Goal: Task Accomplishment & Management: Manage account settings

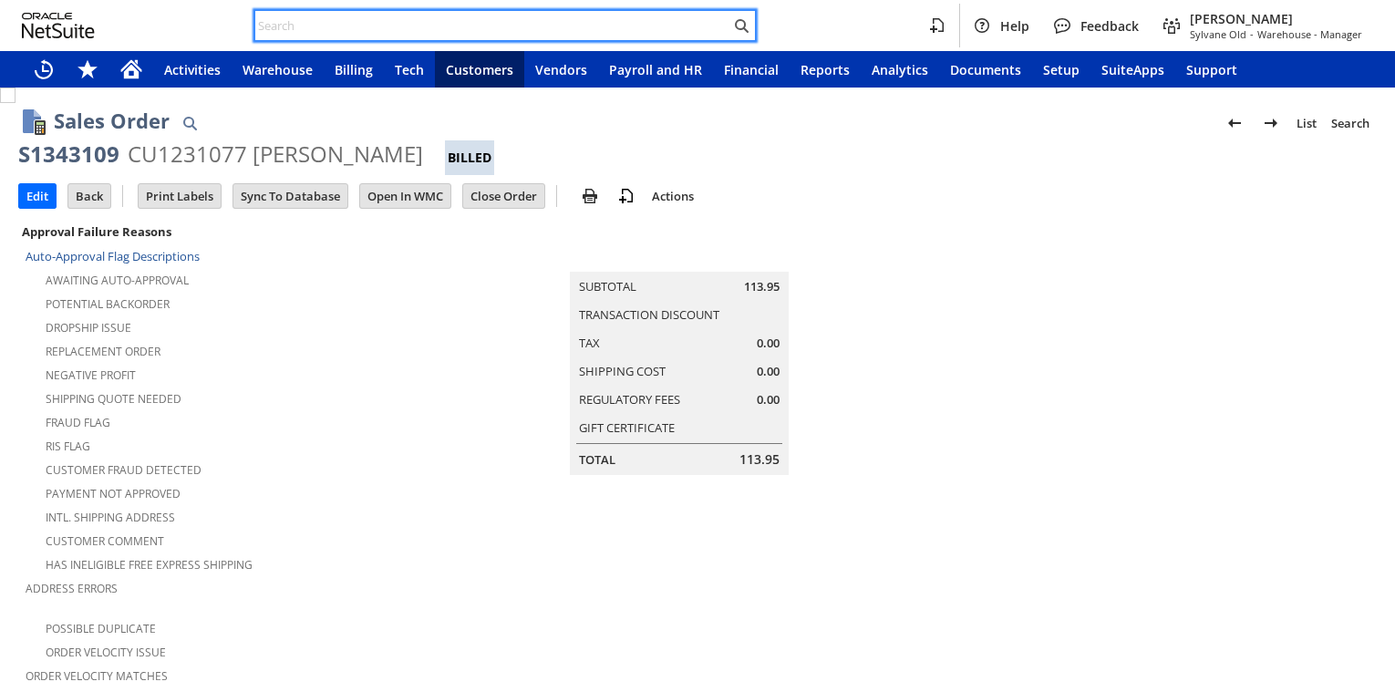
click at [316, 34] on input "text" at bounding box center [492, 26] width 475 height 22
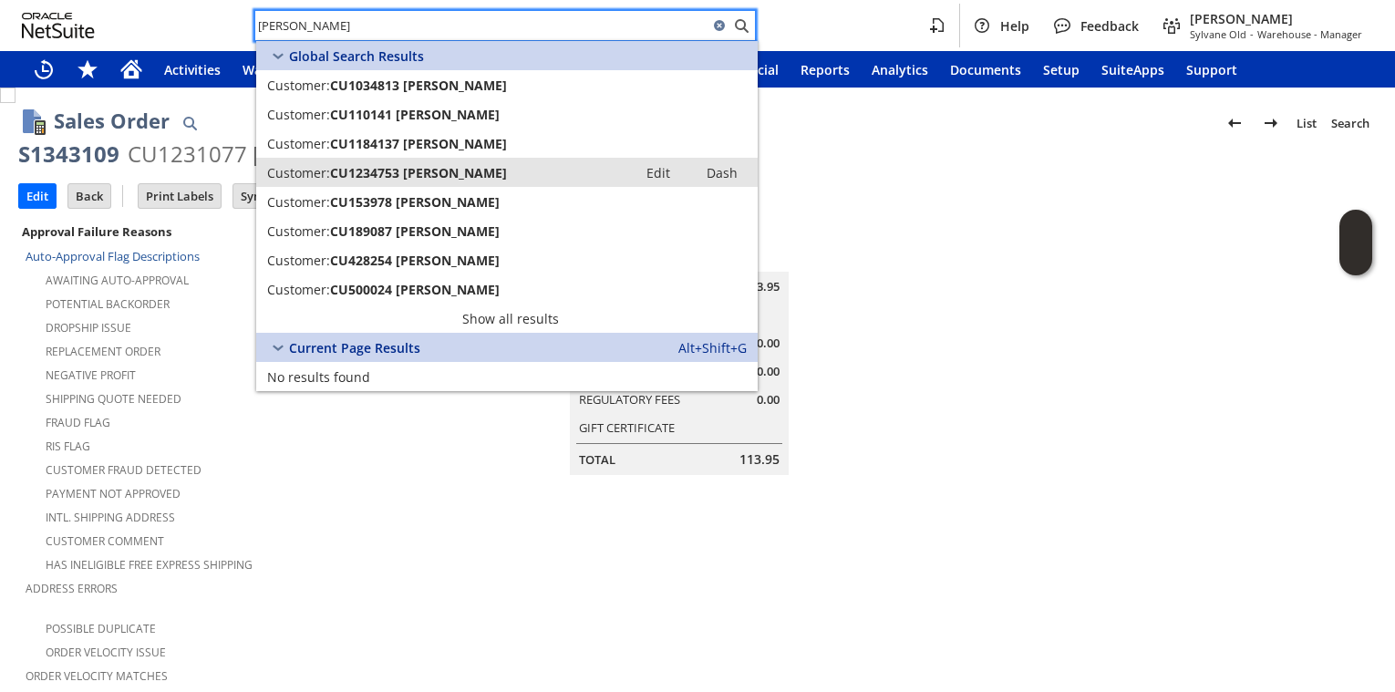
type input "timothy williams"
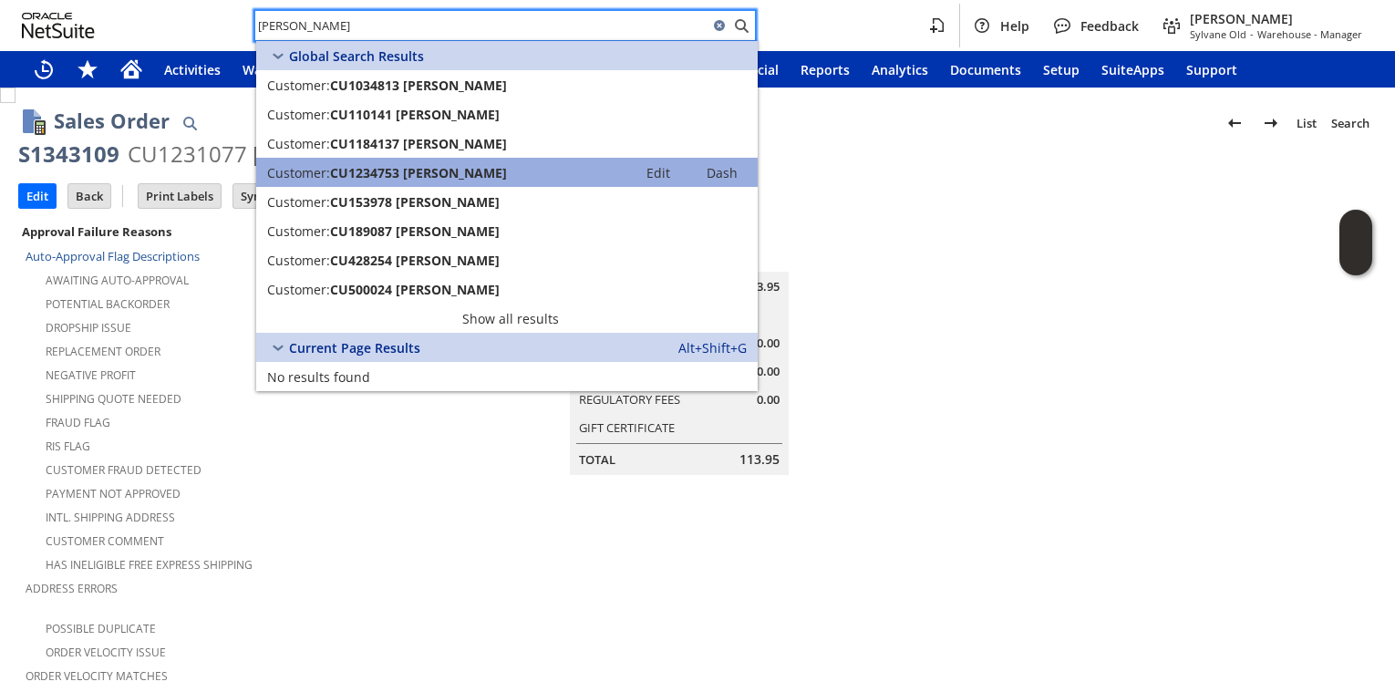
click at [452, 180] on span "CU1234753 Timothy Williams" at bounding box center [418, 172] width 177 height 17
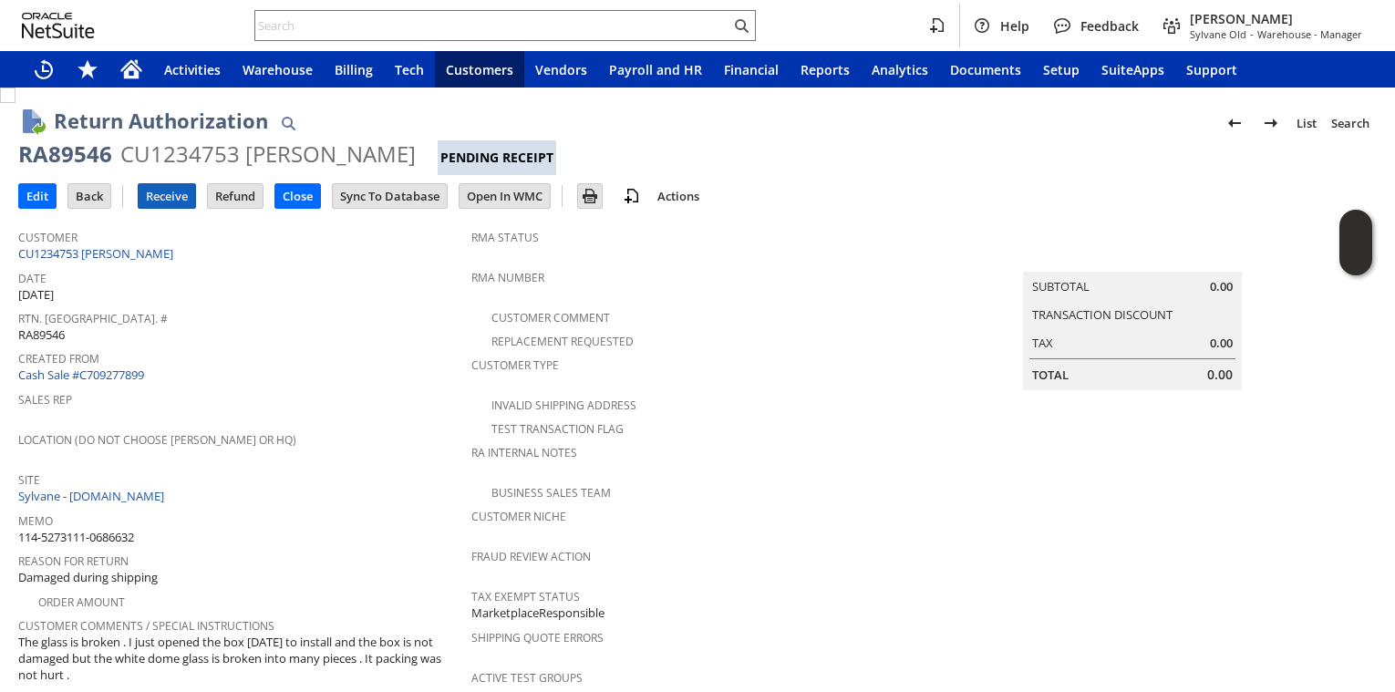
click at [158, 198] on input "Receive" at bounding box center [167, 196] width 57 height 24
click at [156, 254] on link "CU1234753 [PERSON_NAME]" at bounding box center [98, 253] width 160 height 16
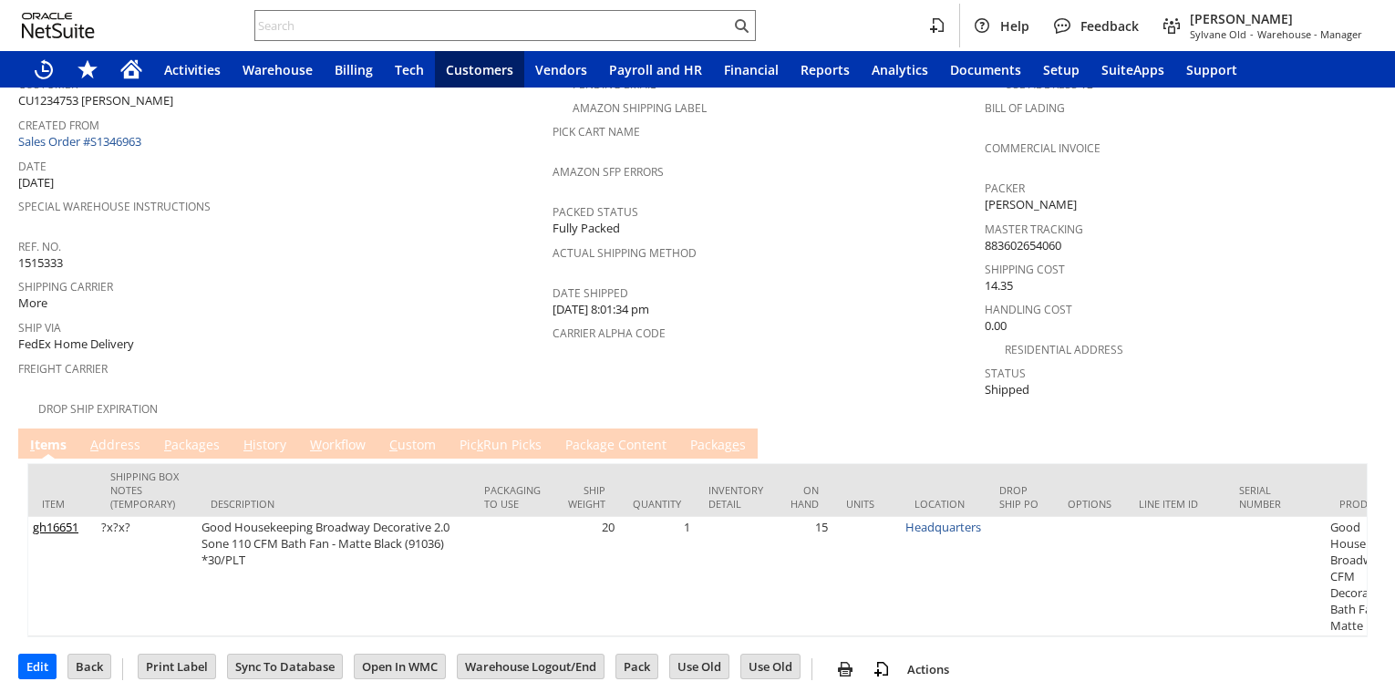
click at [190, 436] on link "P ackages" at bounding box center [192, 446] width 65 height 20
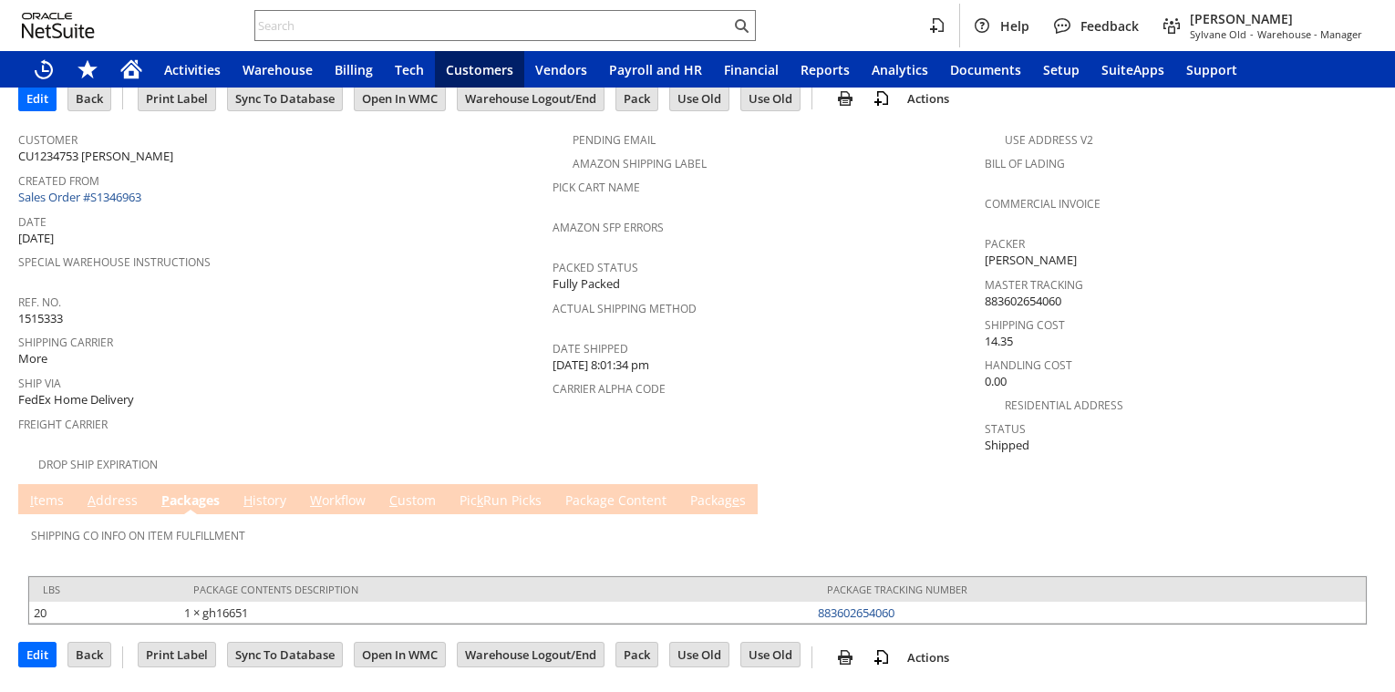
scroll to position [85, 0]
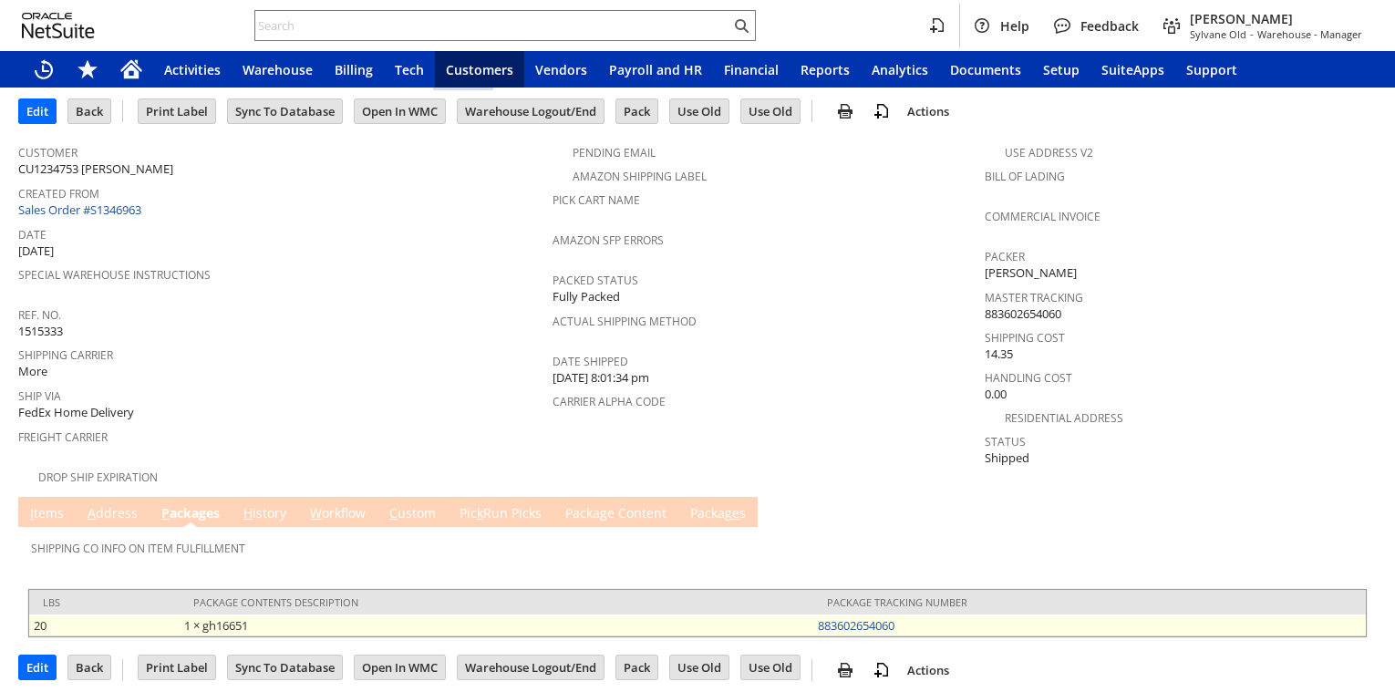
click at [910, 615] on td "883602654060" at bounding box center [1089, 626] width 553 height 22
drag, startPoint x: 910, startPoint y: 614, endPoint x: 877, endPoint y: 608, distance: 33.3
click at [890, 615] on td "883602654060" at bounding box center [1089, 626] width 553 height 22
copy link "883602654060"
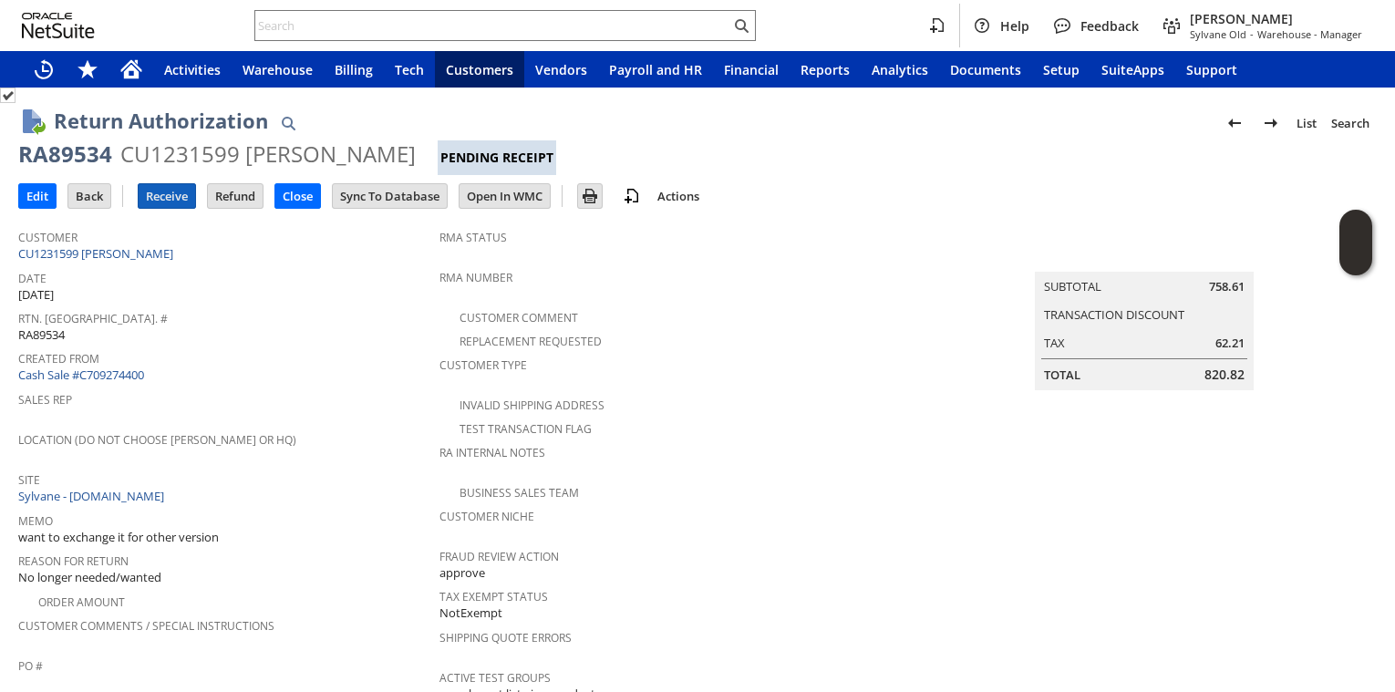
click at [195, 204] on input "Receive" at bounding box center [167, 196] width 57 height 24
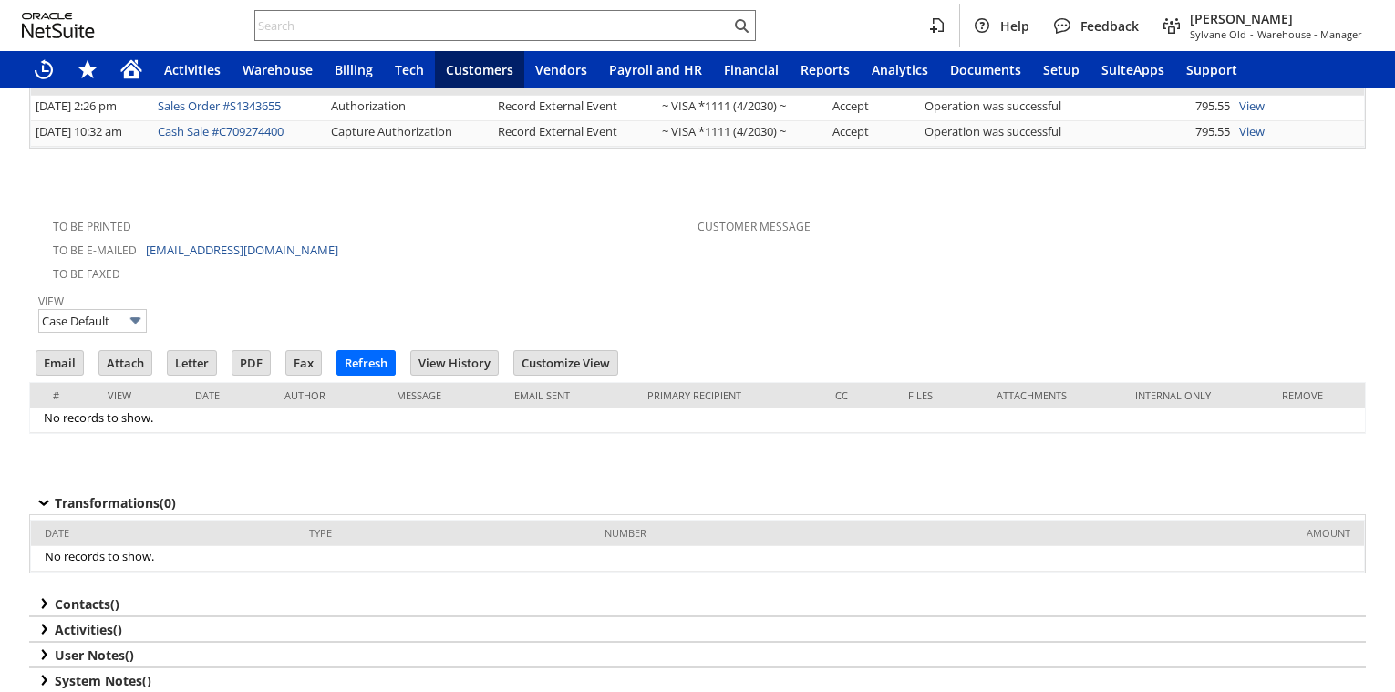
scroll to position [2287, 0]
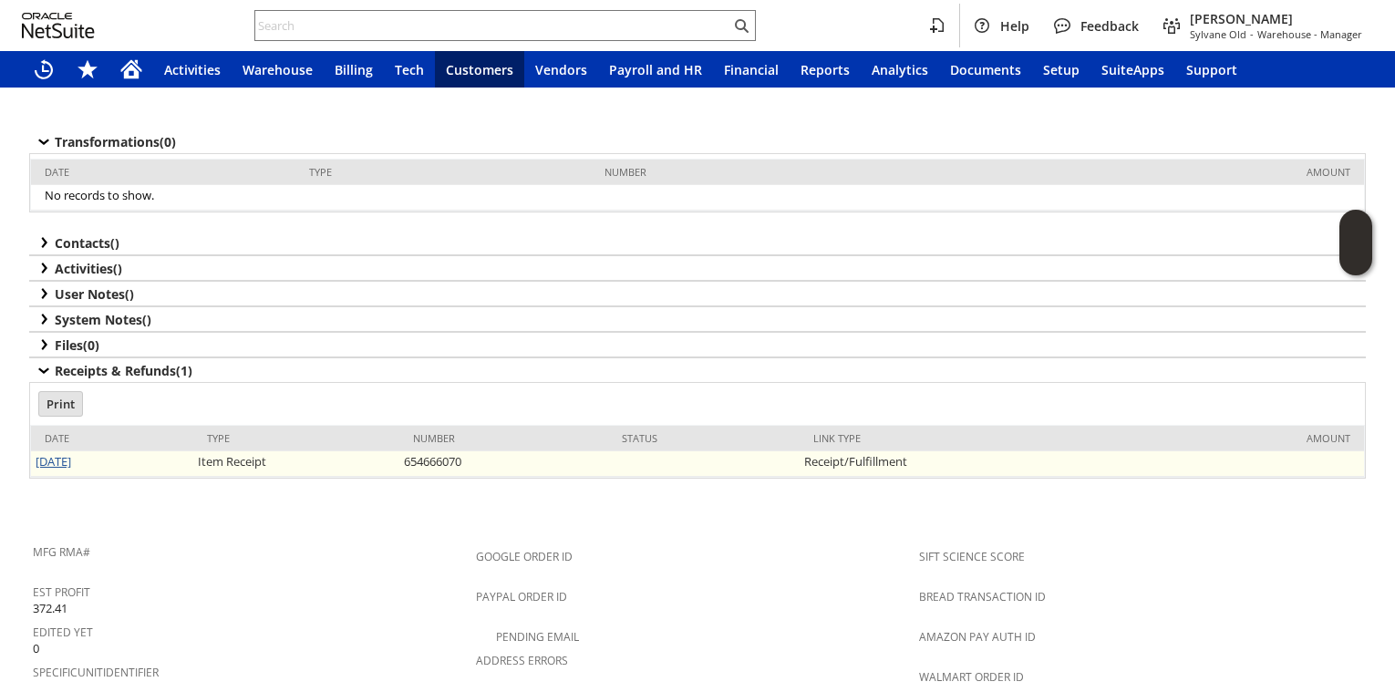
click at [57, 453] on link "[DATE]" at bounding box center [54, 461] width 36 height 16
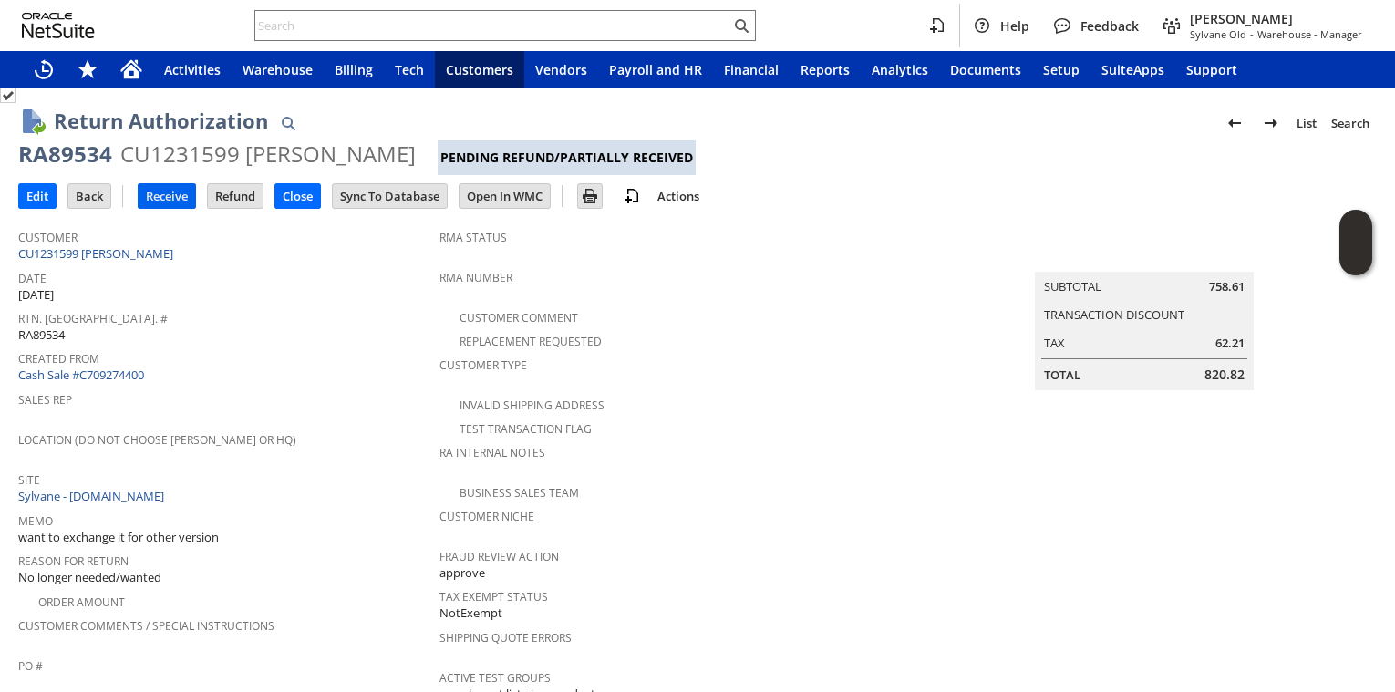
click at [176, 196] on input "Receive" at bounding box center [167, 196] width 57 height 24
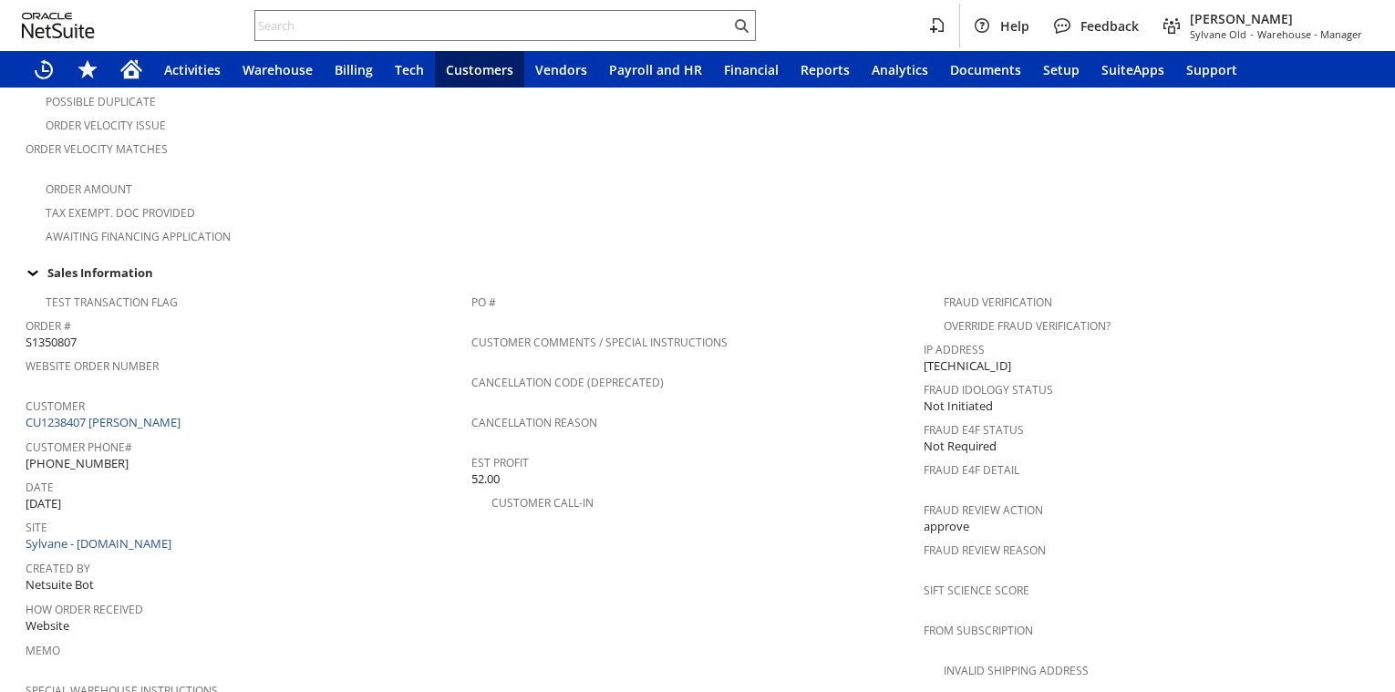
scroll to position [461, 0]
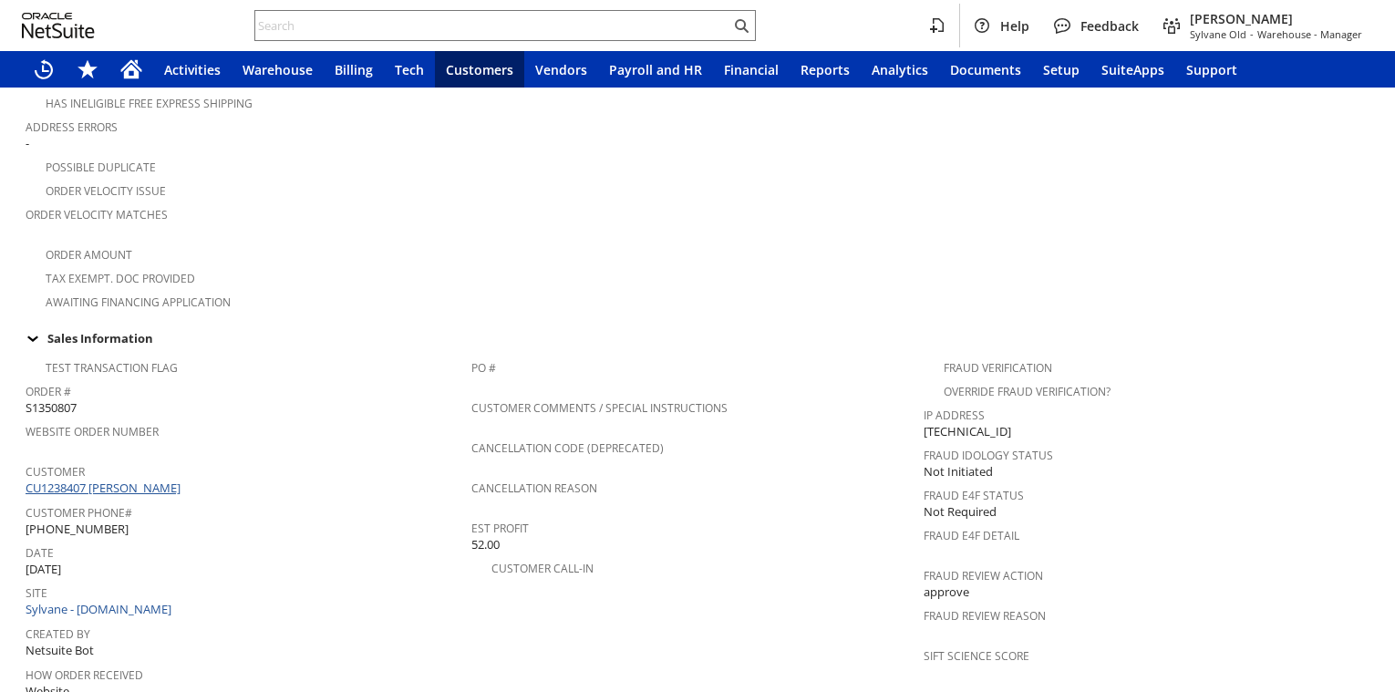
click at [144, 480] on link "CU1238407 [PERSON_NAME]" at bounding box center [106, 488] width 160 height 16
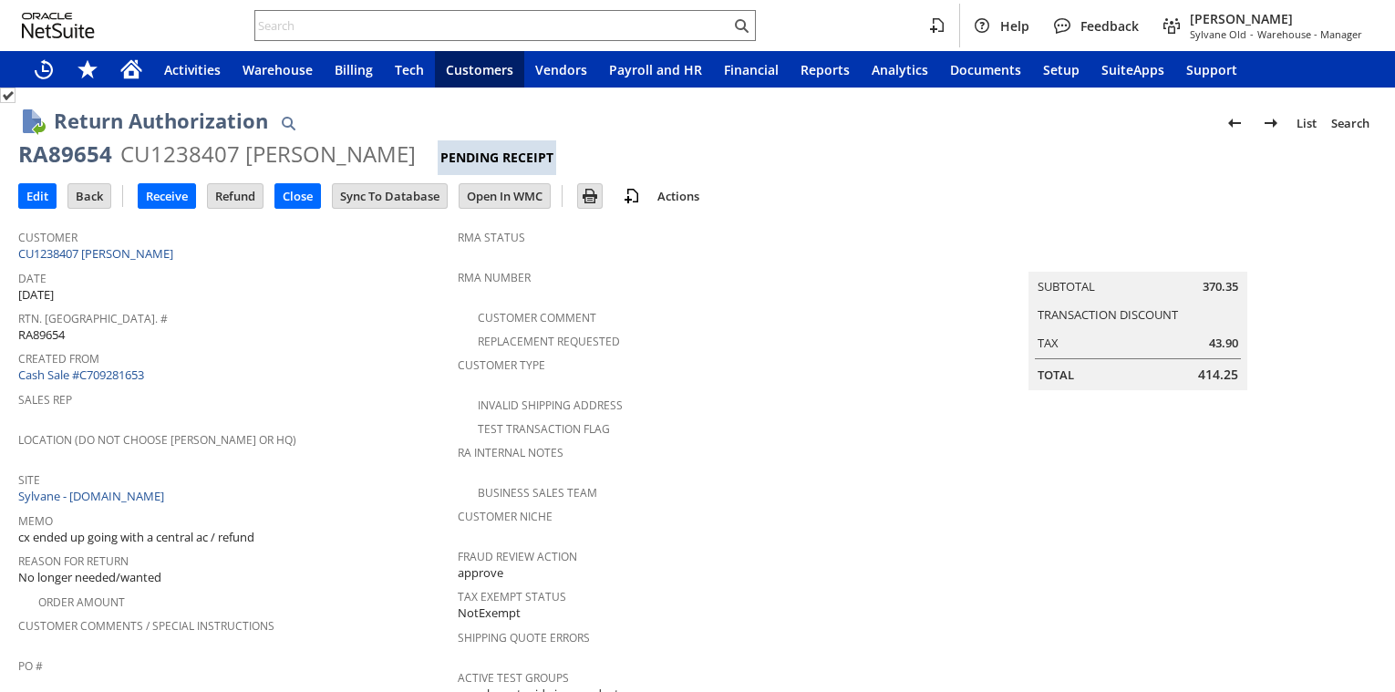
click at [169, 210] on td "Receive" at bounding box center [172, 196] width 69 height 34
click at [171, 200] on input "Receive" at bounding box center [167, 196] width 57 height 24
